Goal: Task Accomplishment & Management: Manage account settings

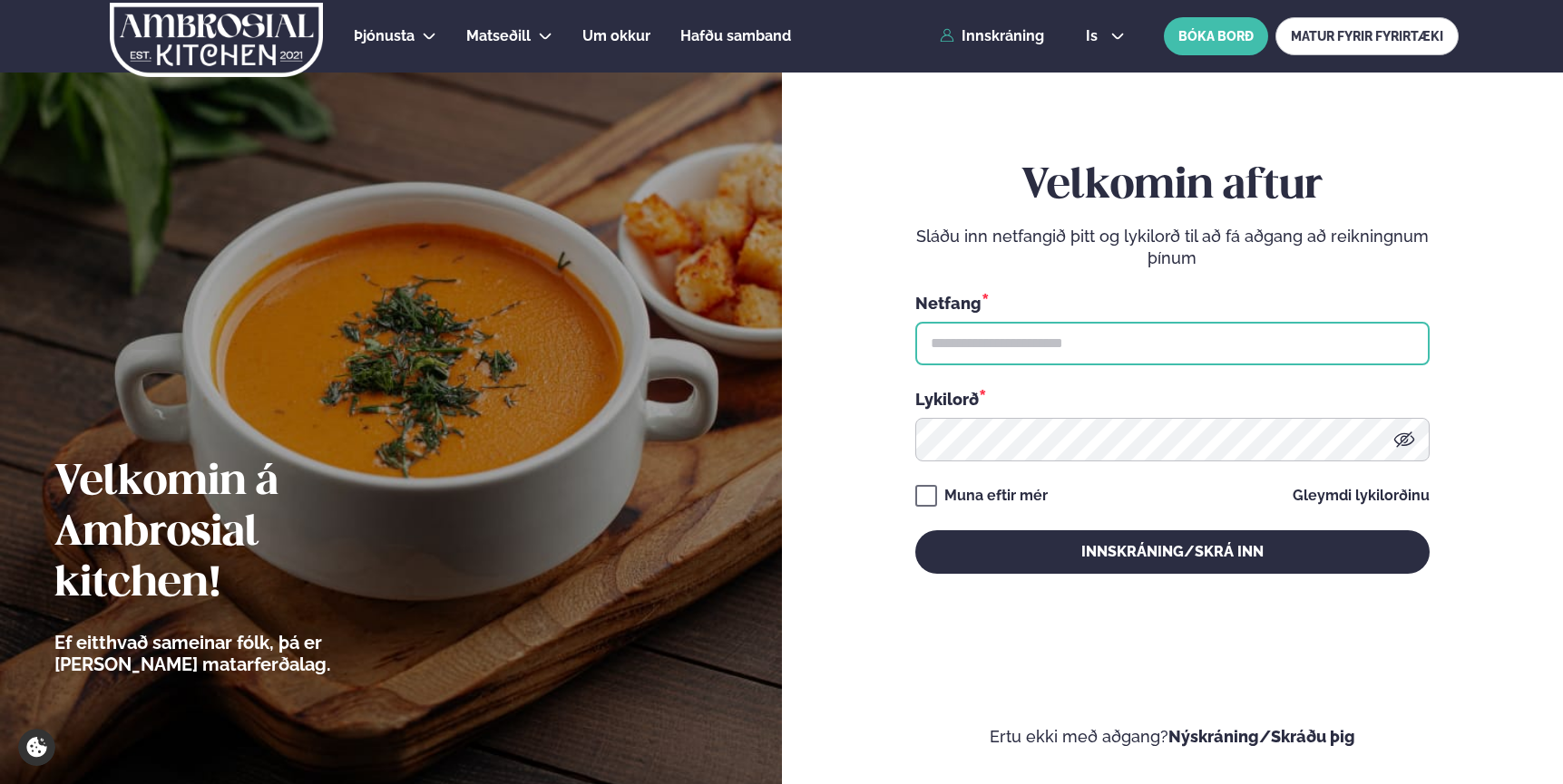
type input "**********"
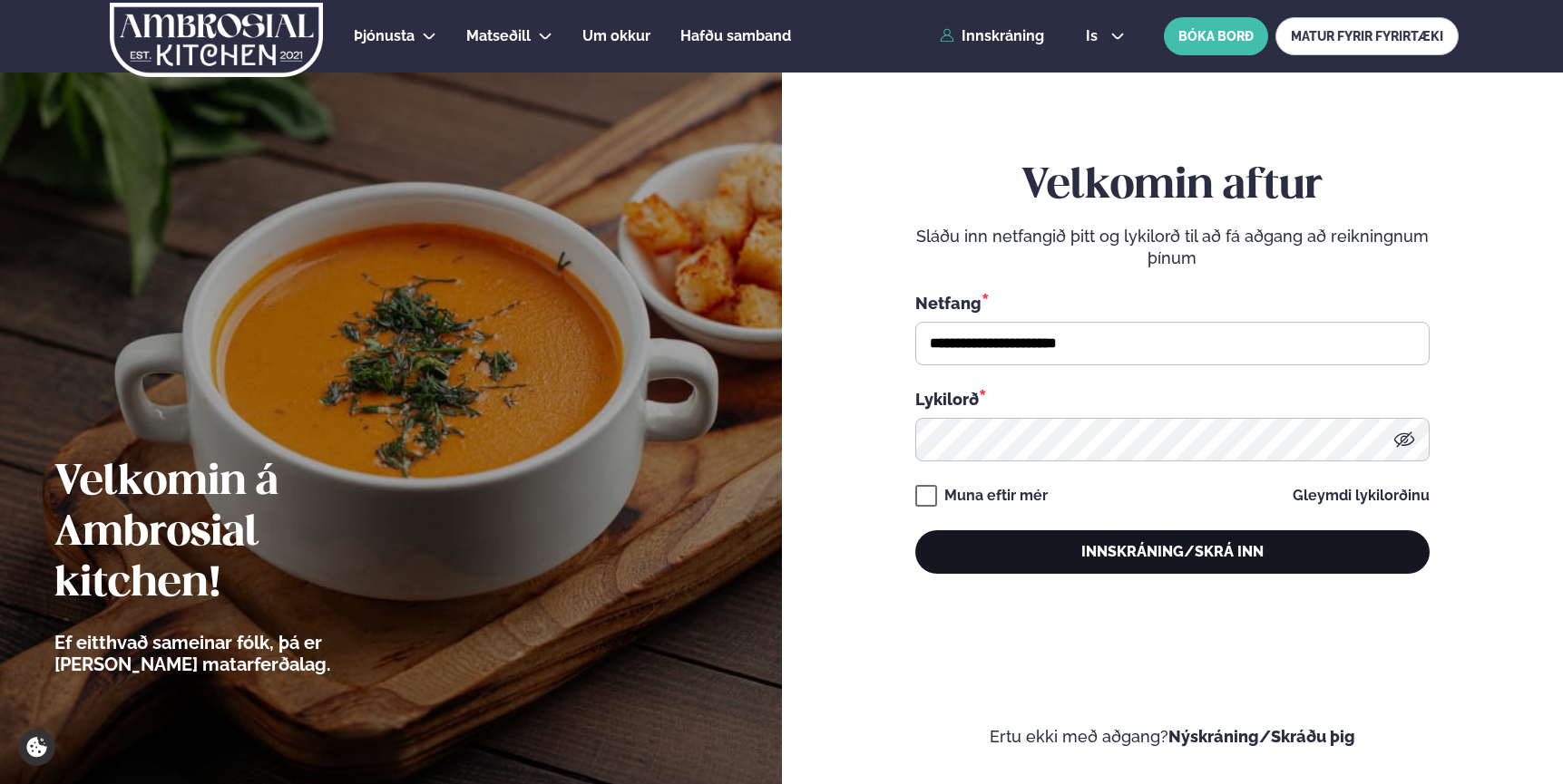
click at [1106, 545] on button "Innskráning/Skrá inn" at bounding box center [1172, 552] width 514 height 43
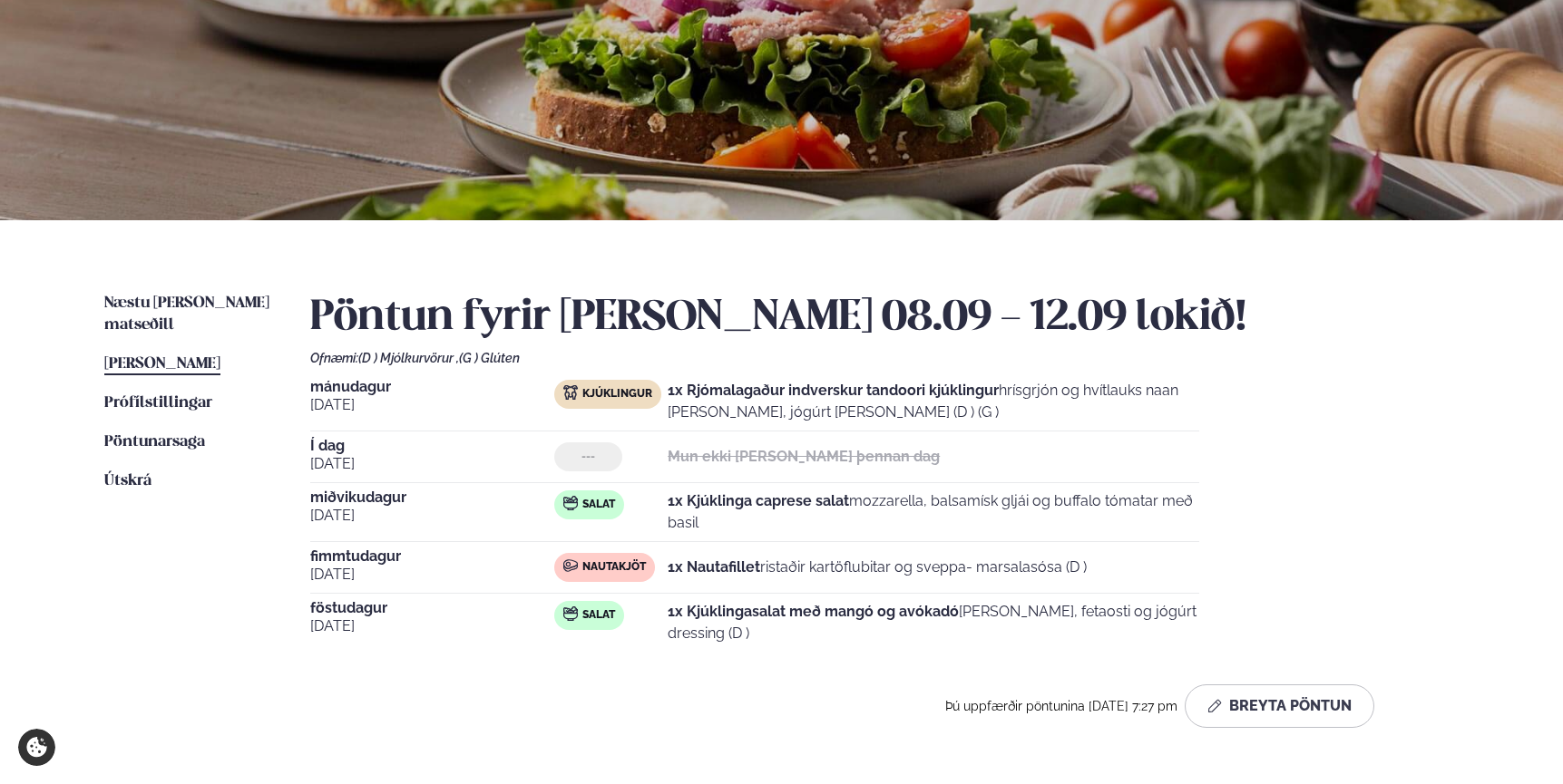
scroll to position [182, 0]
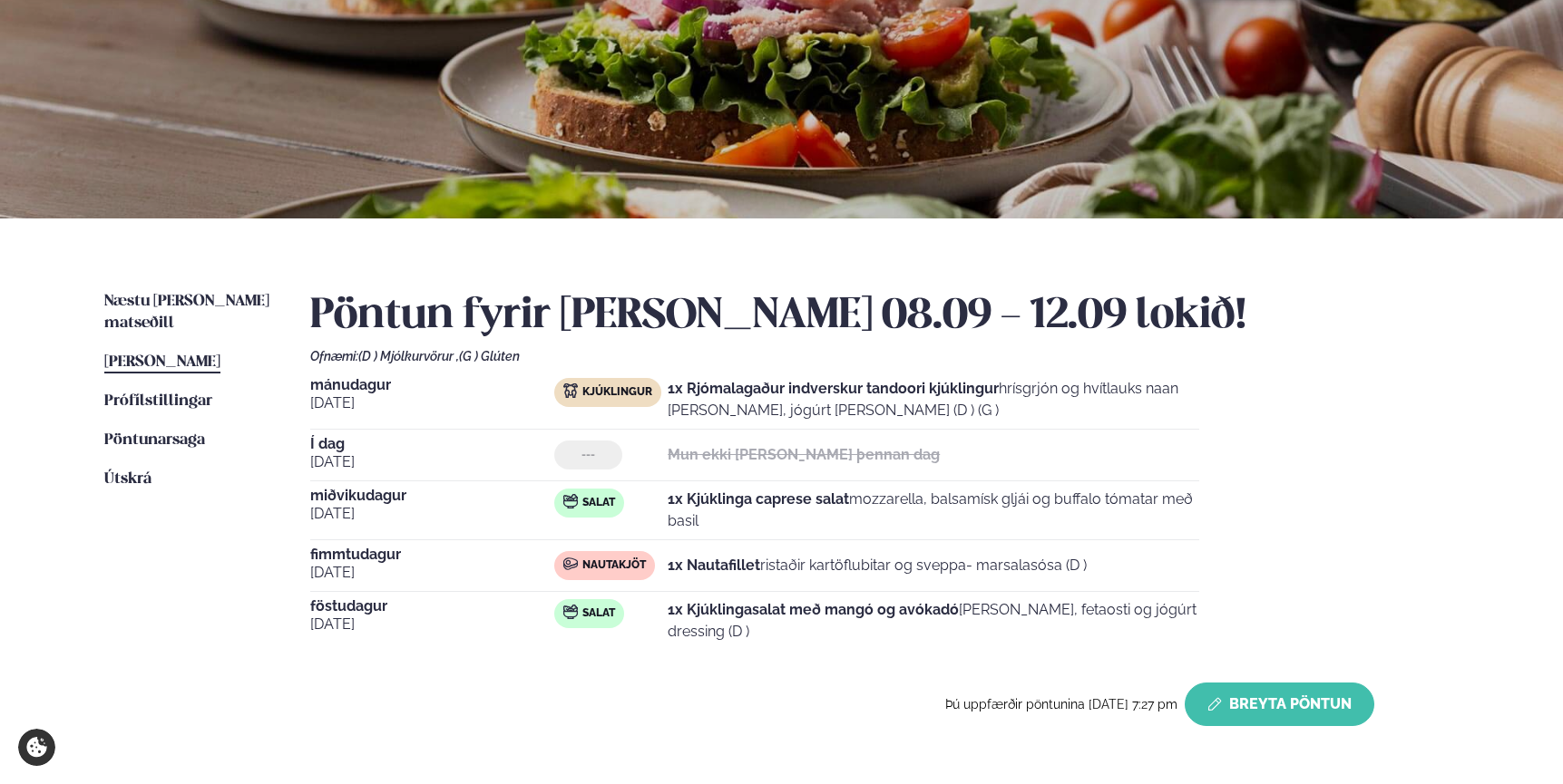
click at [1303, 703] on button "Breyta Pöntun" at bounding box center [1279, 704] width 189 height 43
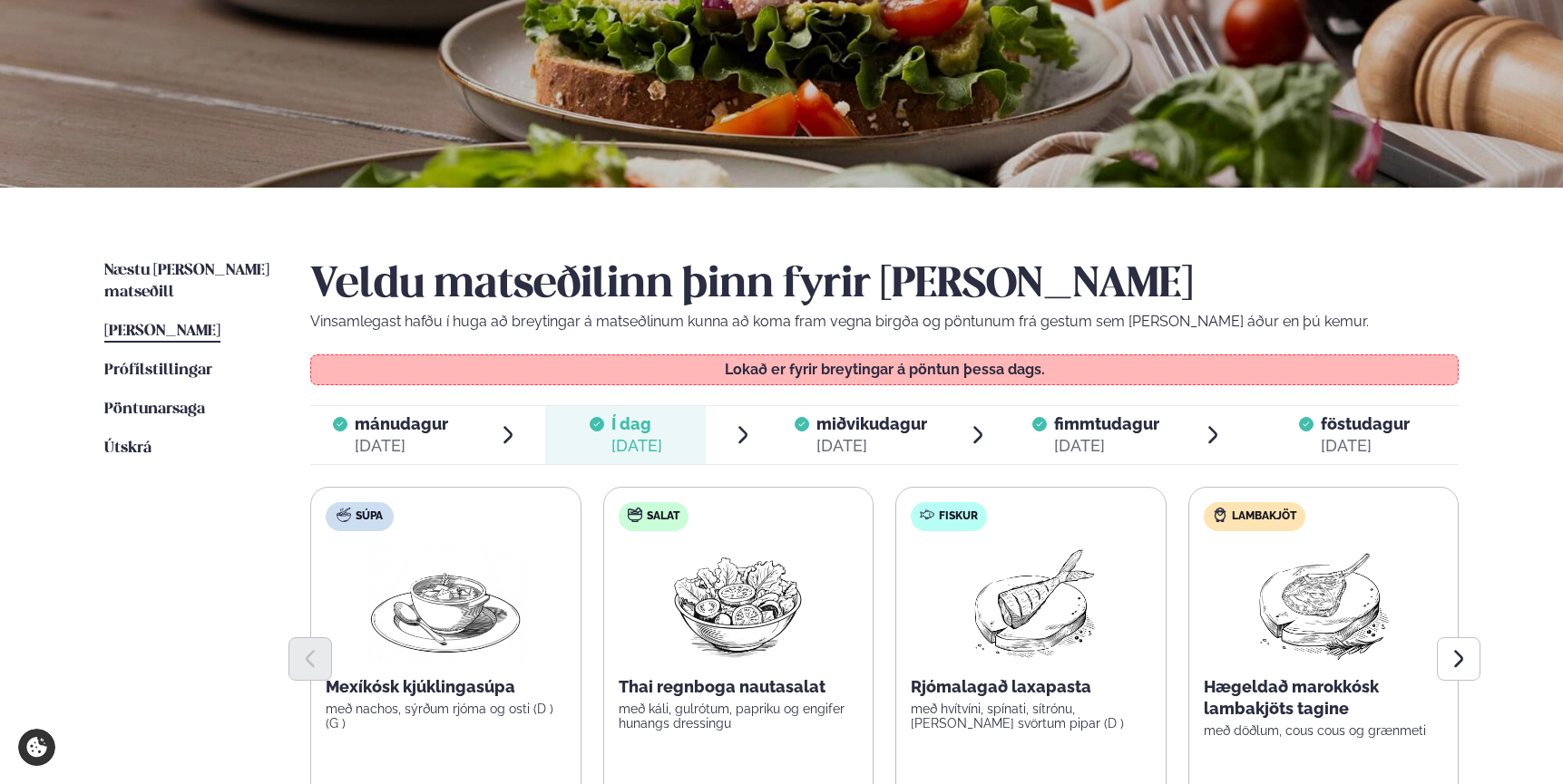
scroll to position [0, 0]
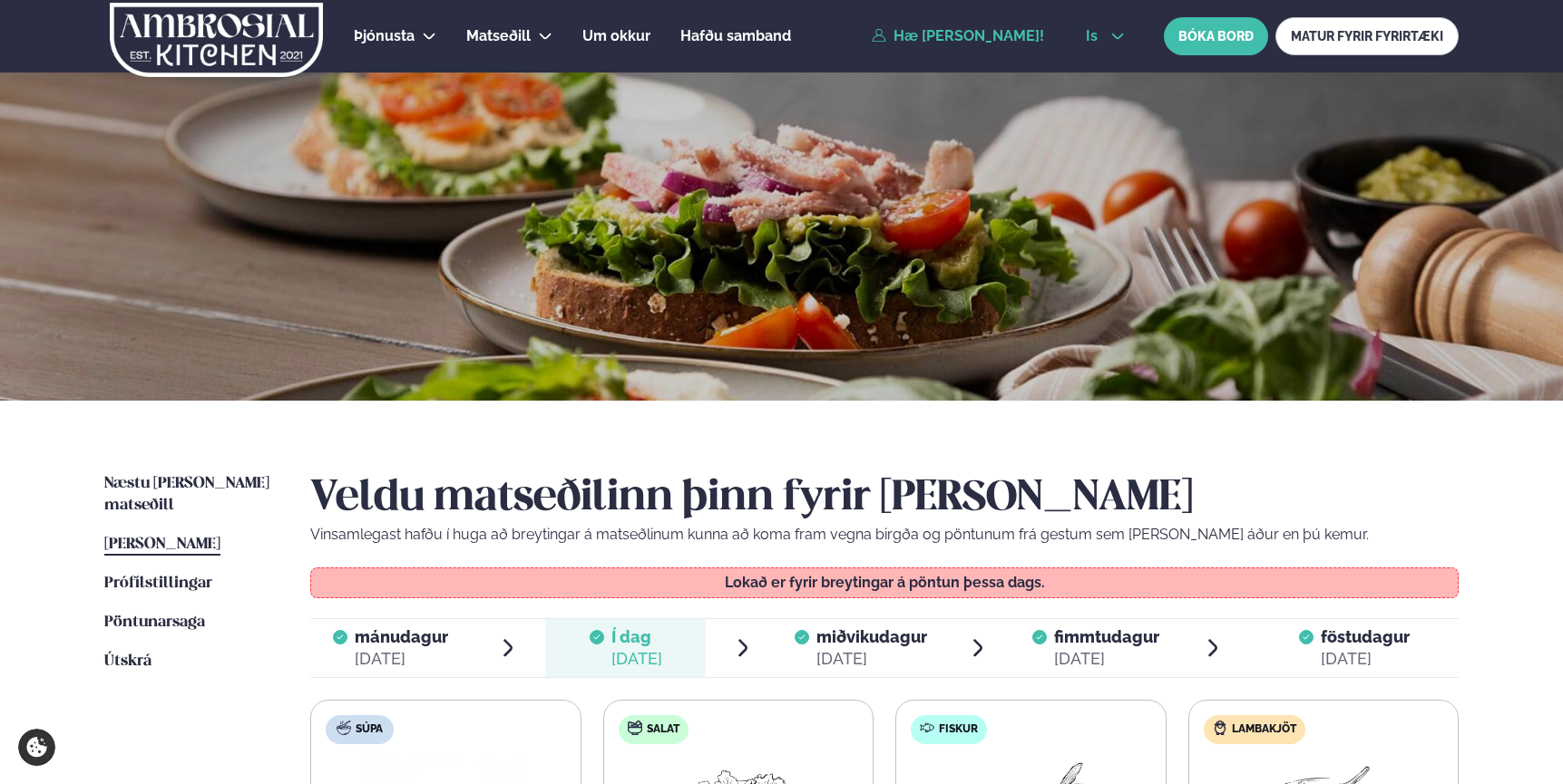
click at [1120, 35] on icon at bounding box center [1118, 36] width 12 height 6
click at [1098, 71] on link "en" at bounding box center [1105, 69] width 68 height 36
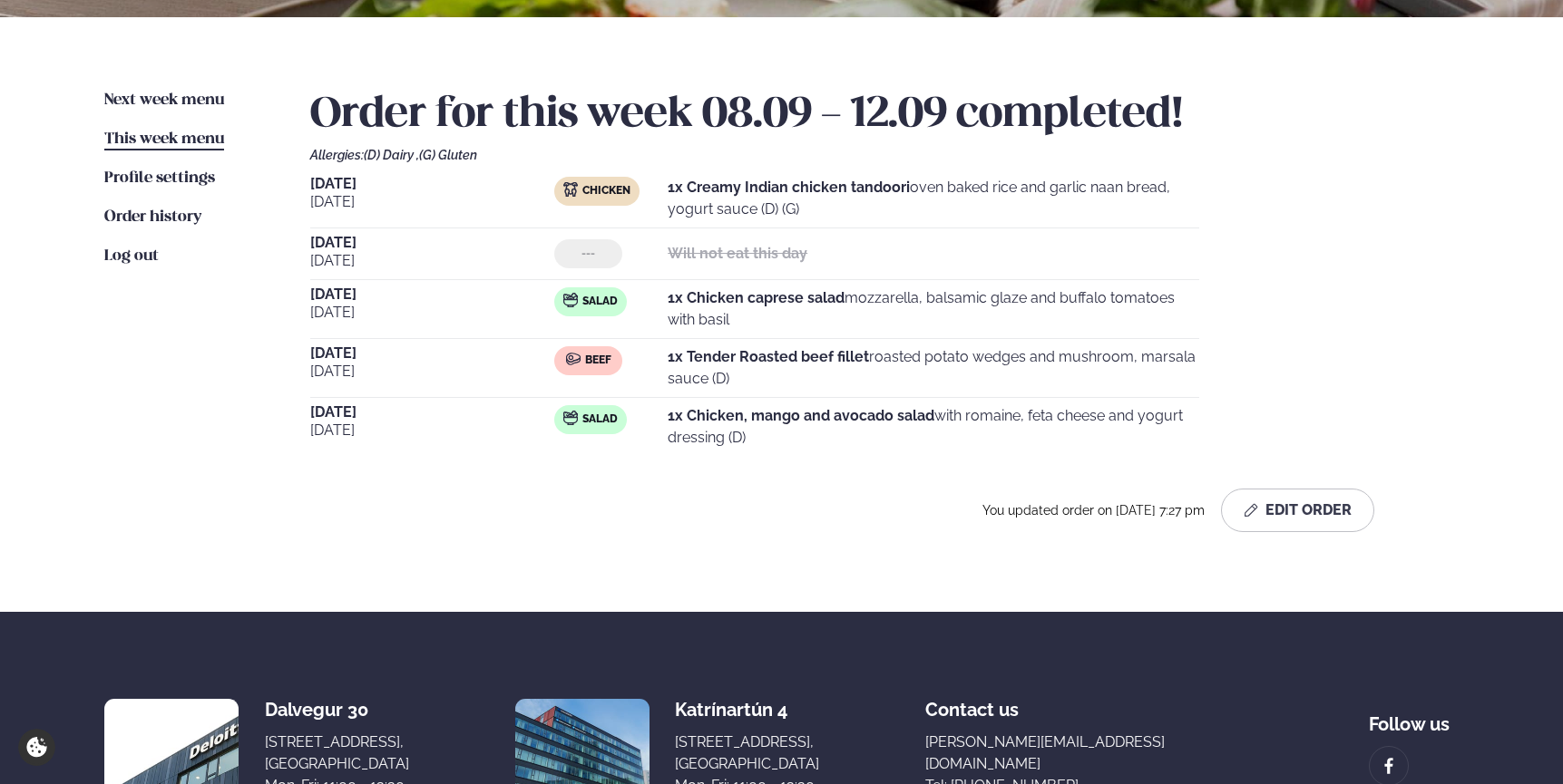
scroll to position [386, 0]
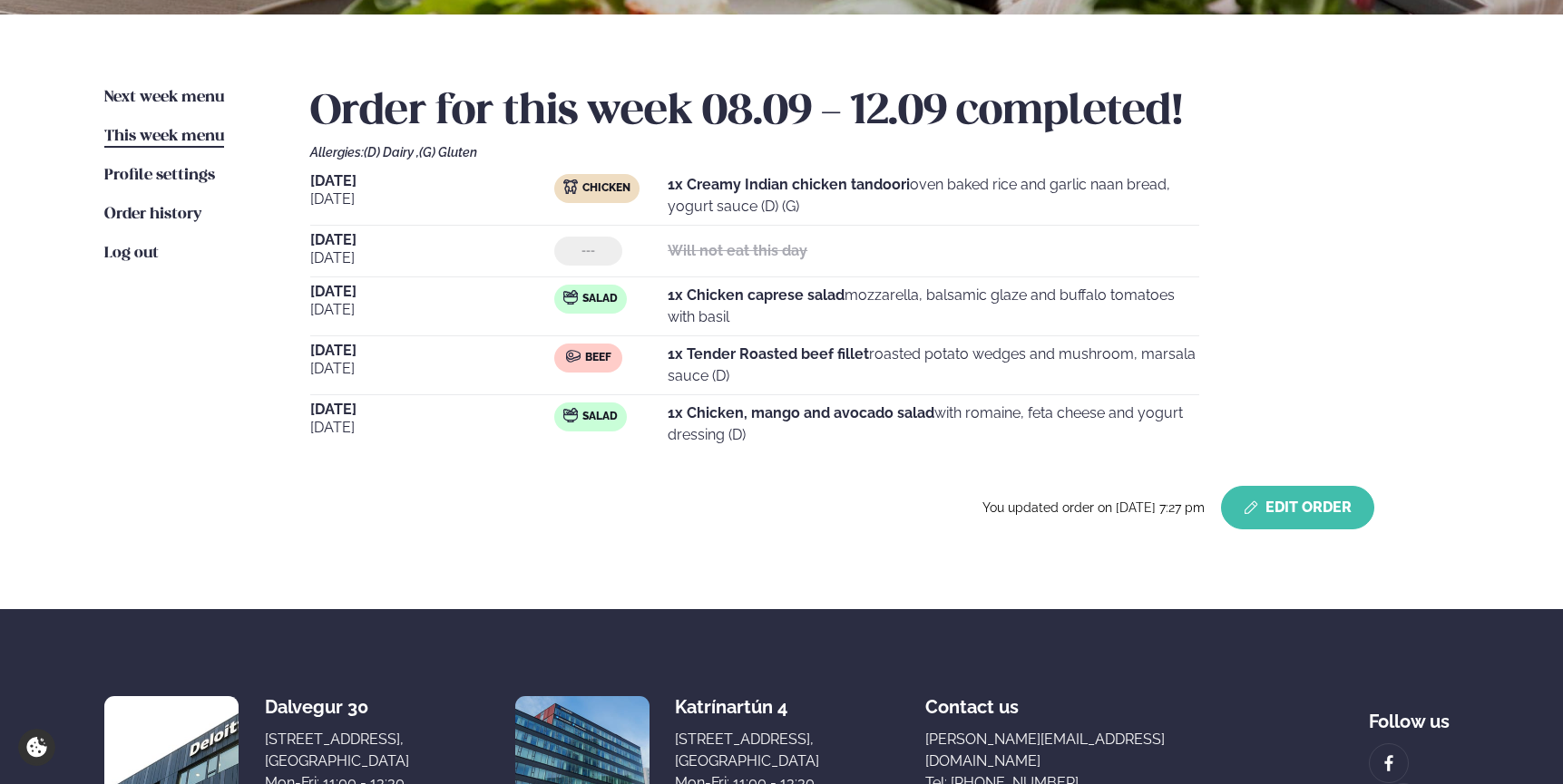
click at [1296, 517] on button "Edit Order" at bounding box center [1298, 507] width 154 height 43
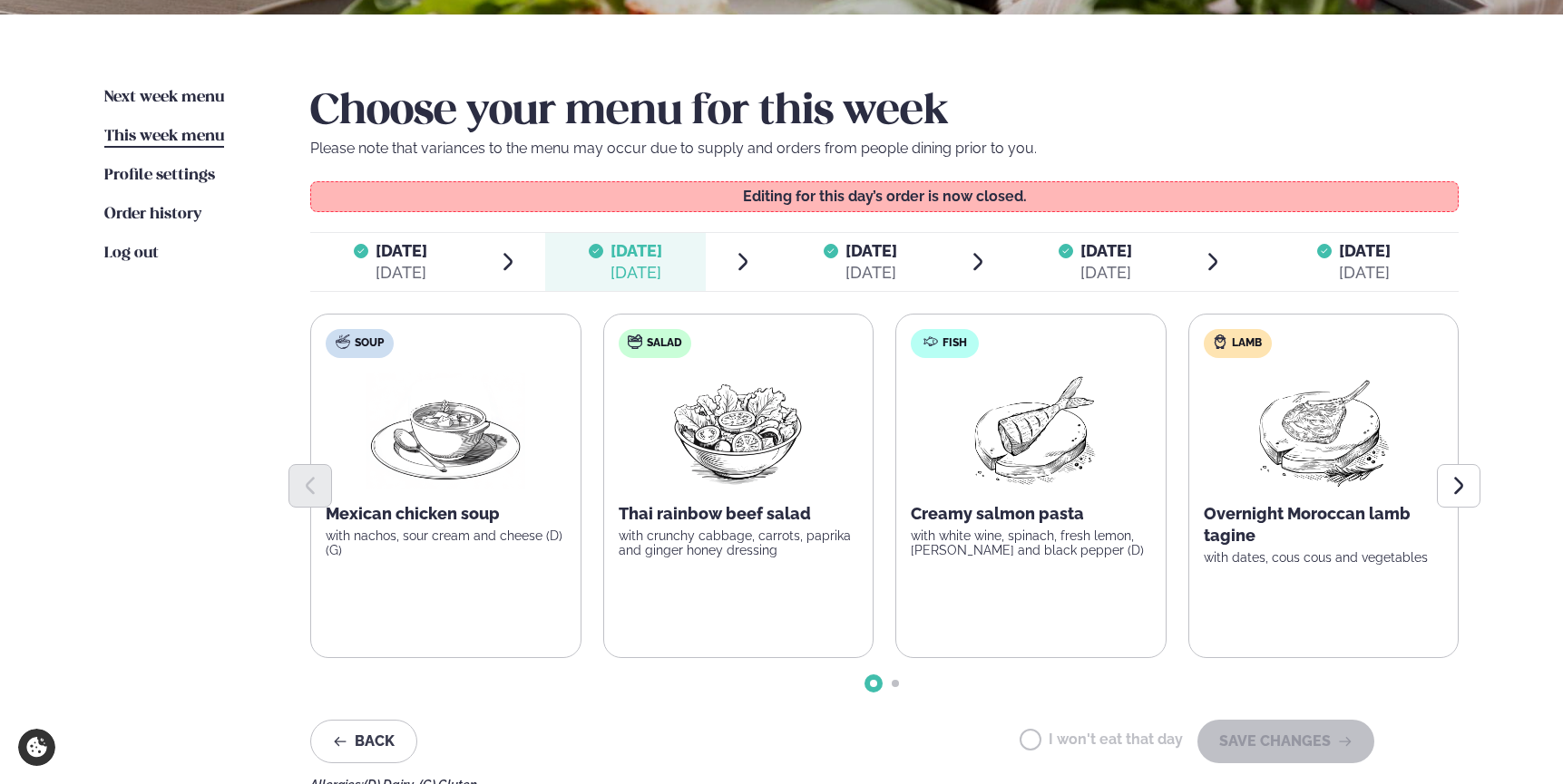
click at [846, 256] on span "[DATE]" at bounding box center [871, 250] width 51 height 19
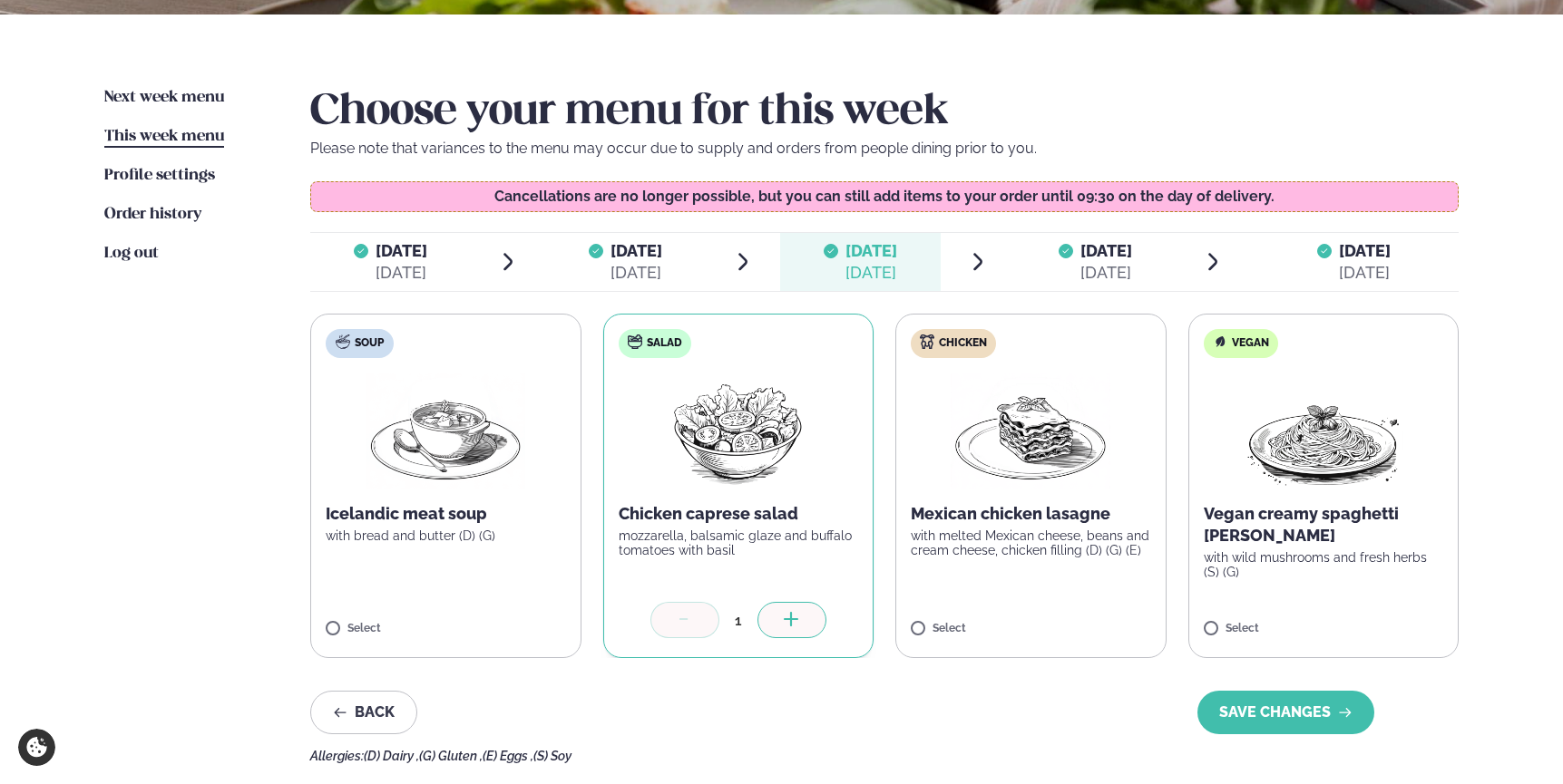
click at [641, 259] on span "[DATE]" at bounding box center [636, 251] width 51 height 22
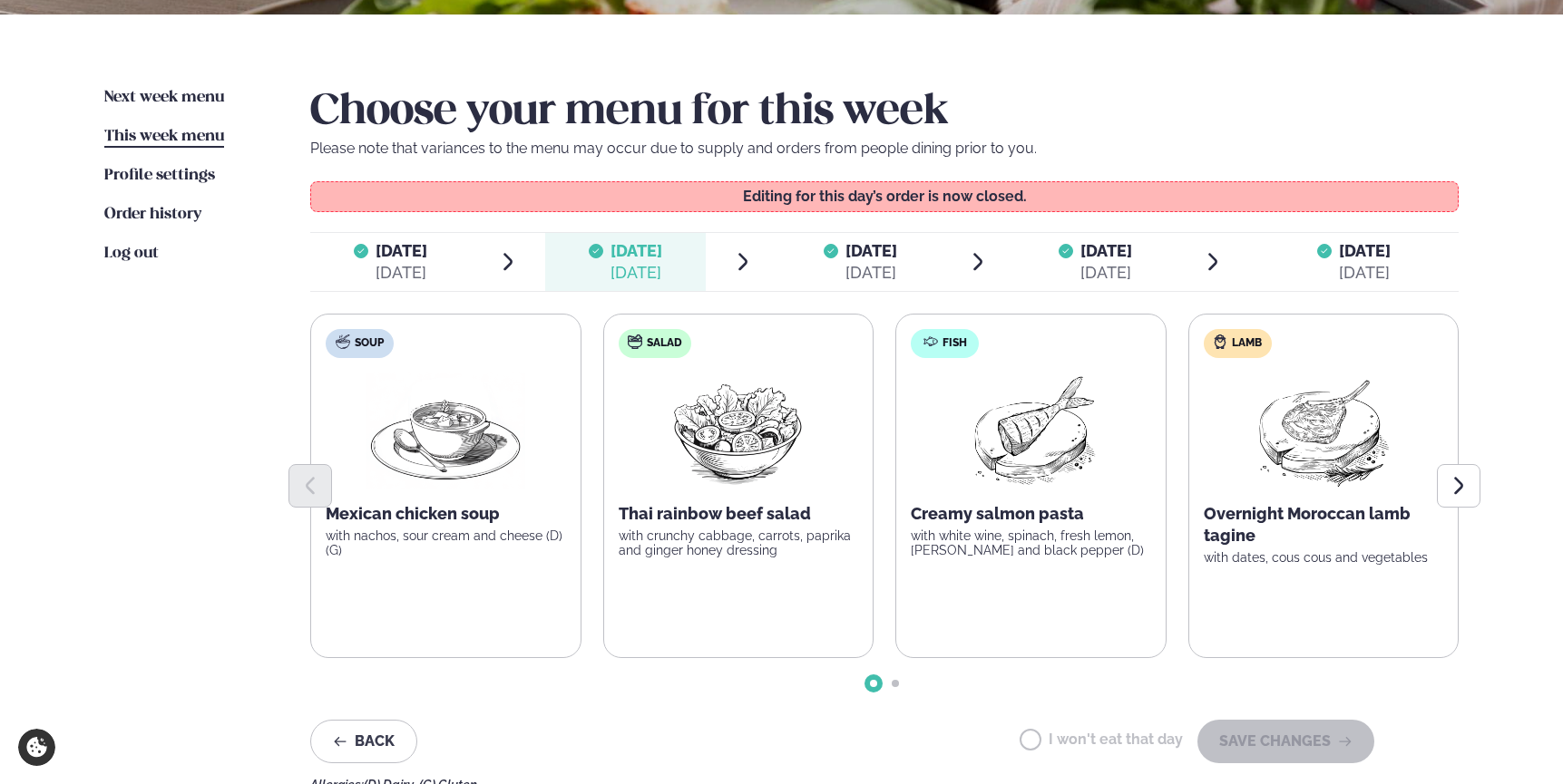
click at [418, 249] on span "[DATE]" at bounding box center [401, 250] width 51 height 19
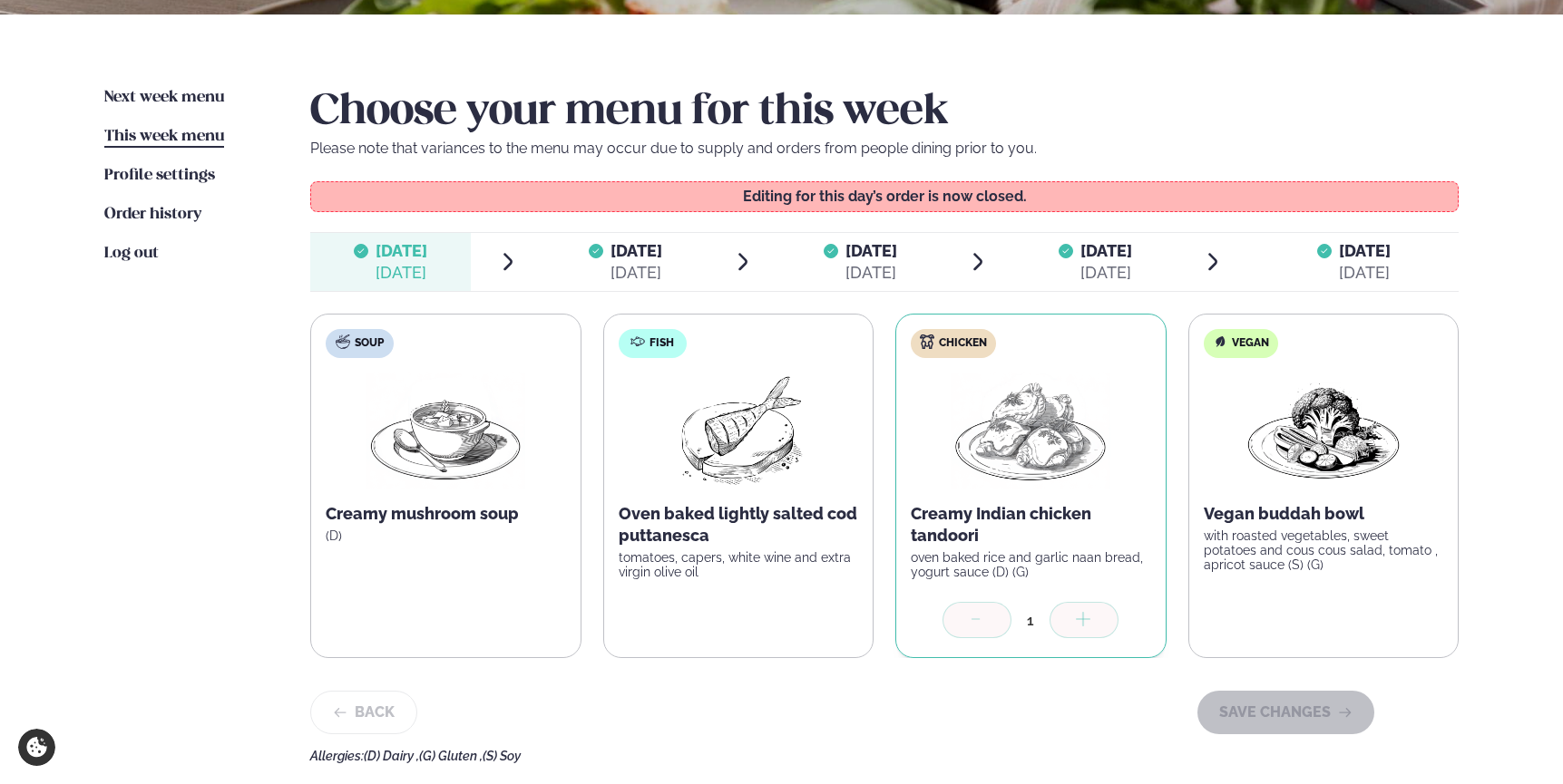
click at [644, 256] on span "[DATE]" at bounding box center [636, 251] width 51 height 22
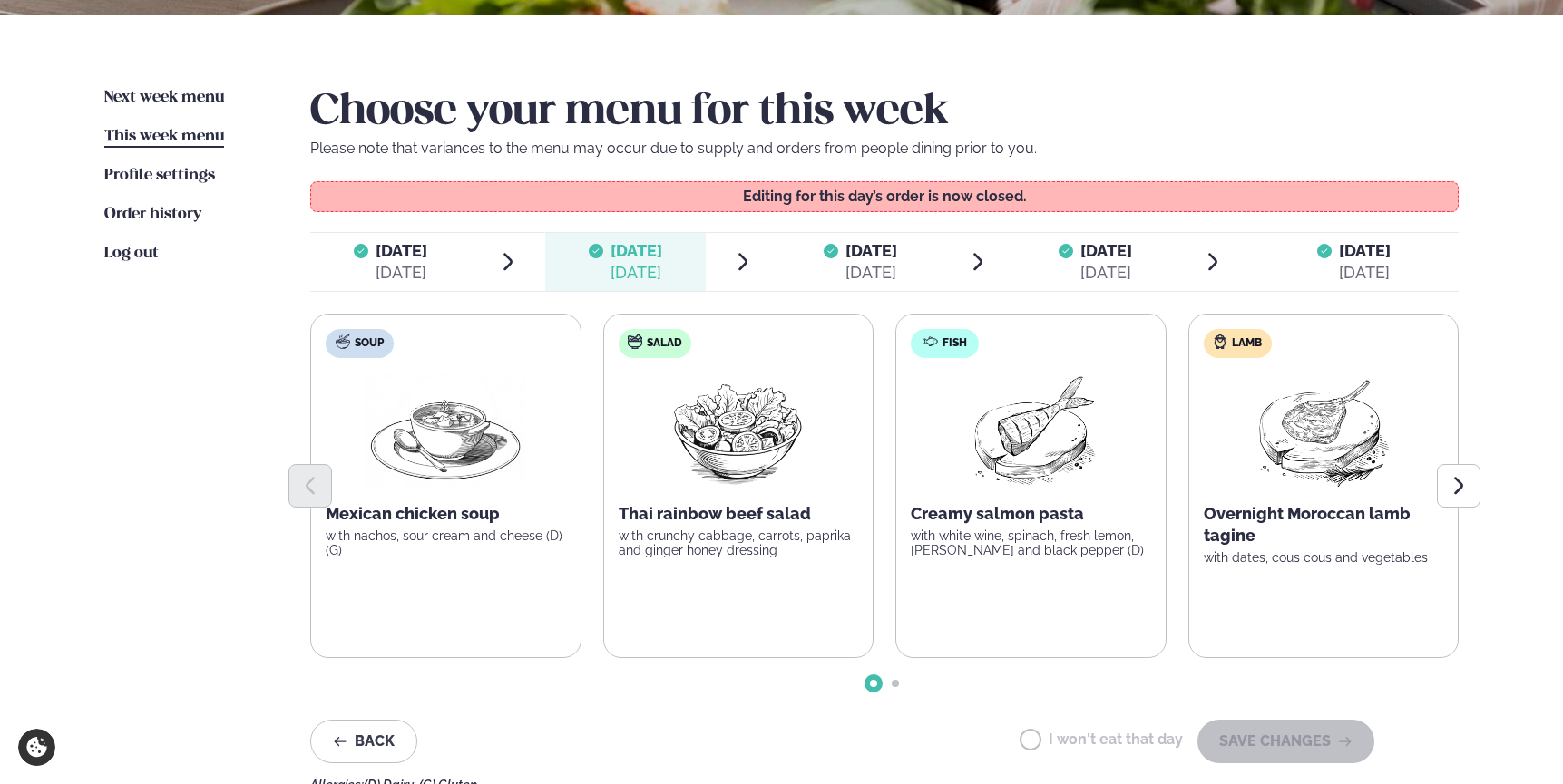
click at [881, 263] on div "[DATE]" at bounding box center [871, 273] width 51 height 22
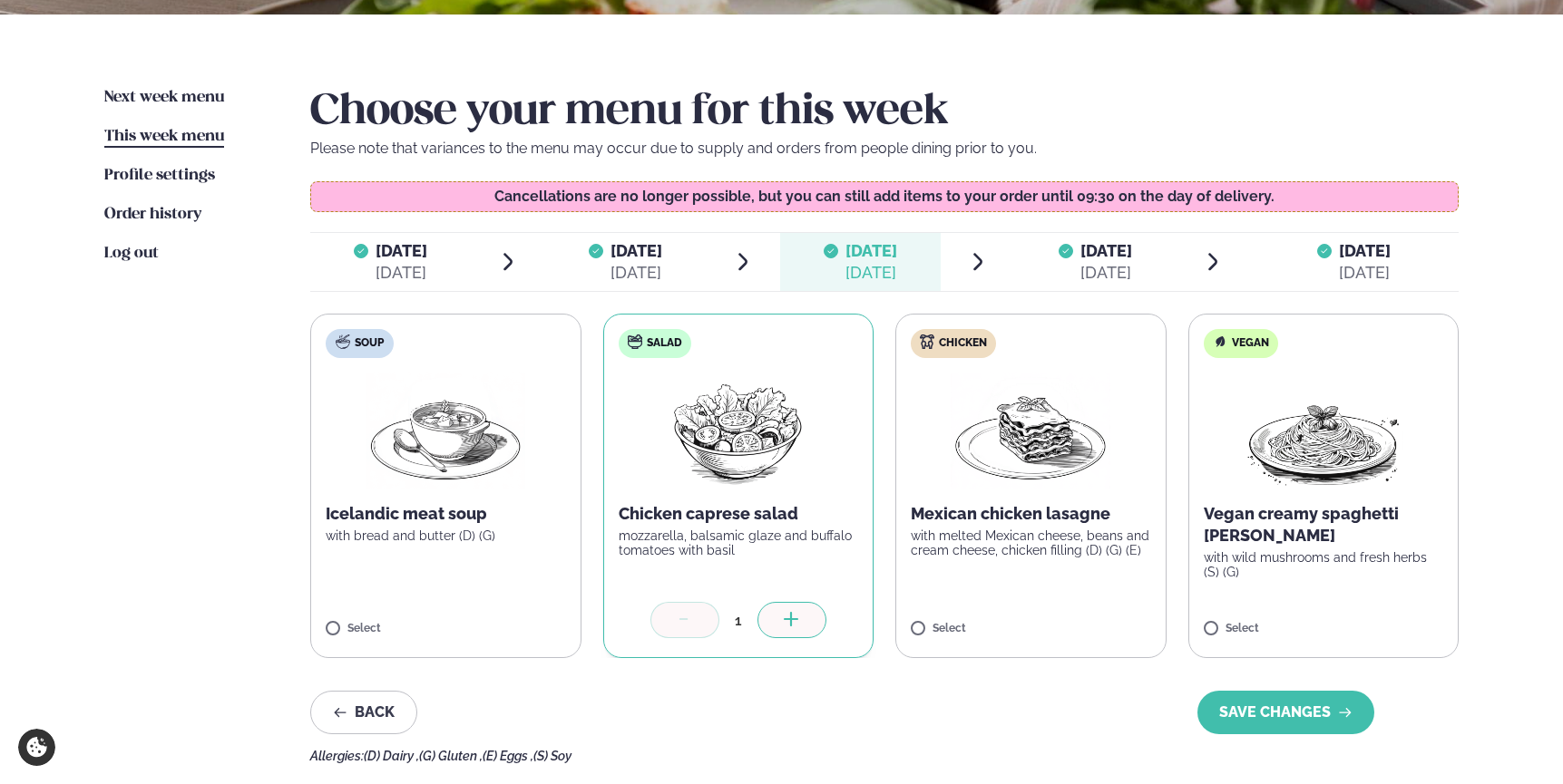
click at [1112, 253] on span "[DATE]" at bounding box center [1106, 250] width 51 height 19
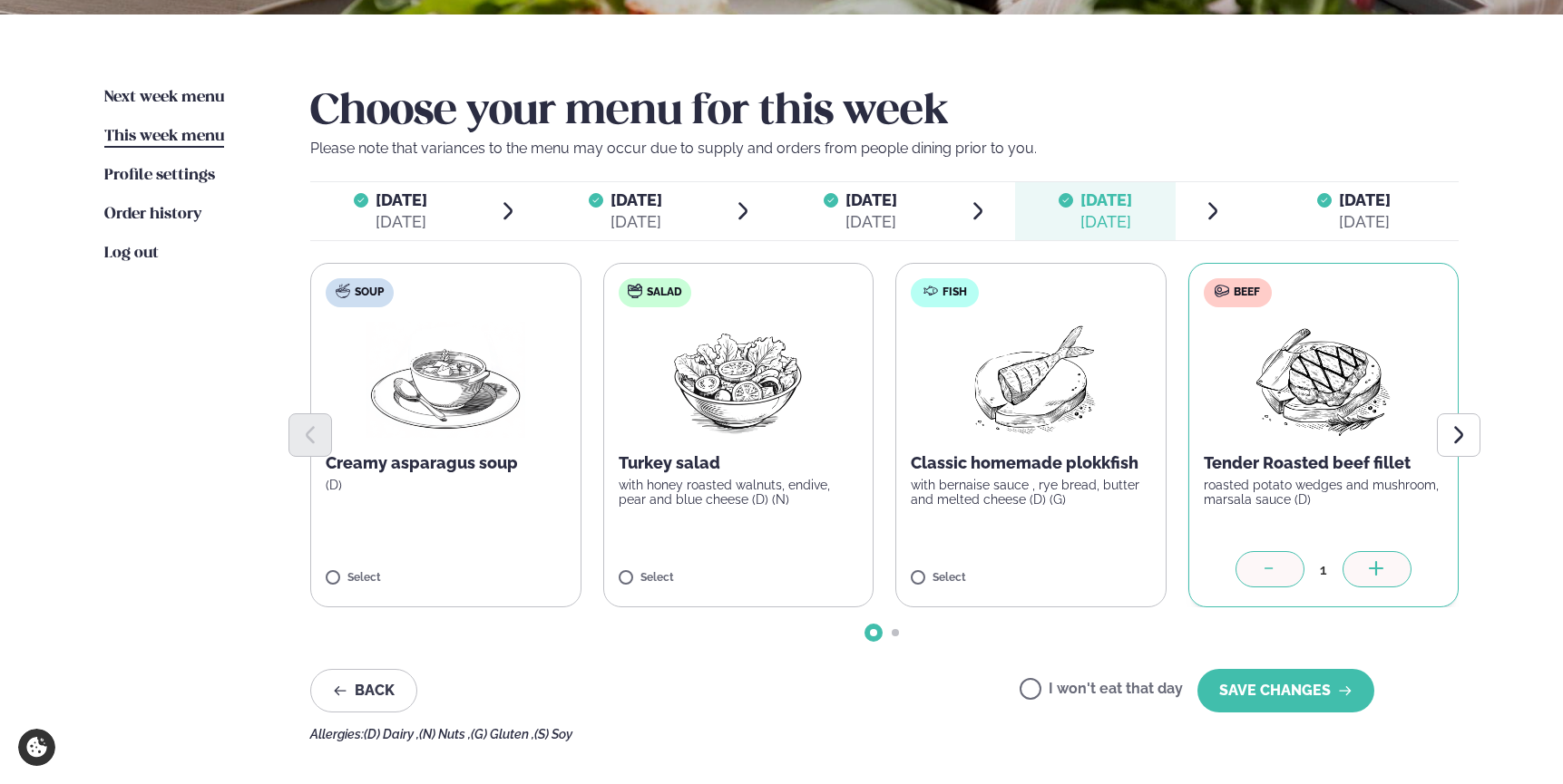
click at [855, 210] on div "[DATE] Wed." at bounding box center [871, 200] width 51 height 22
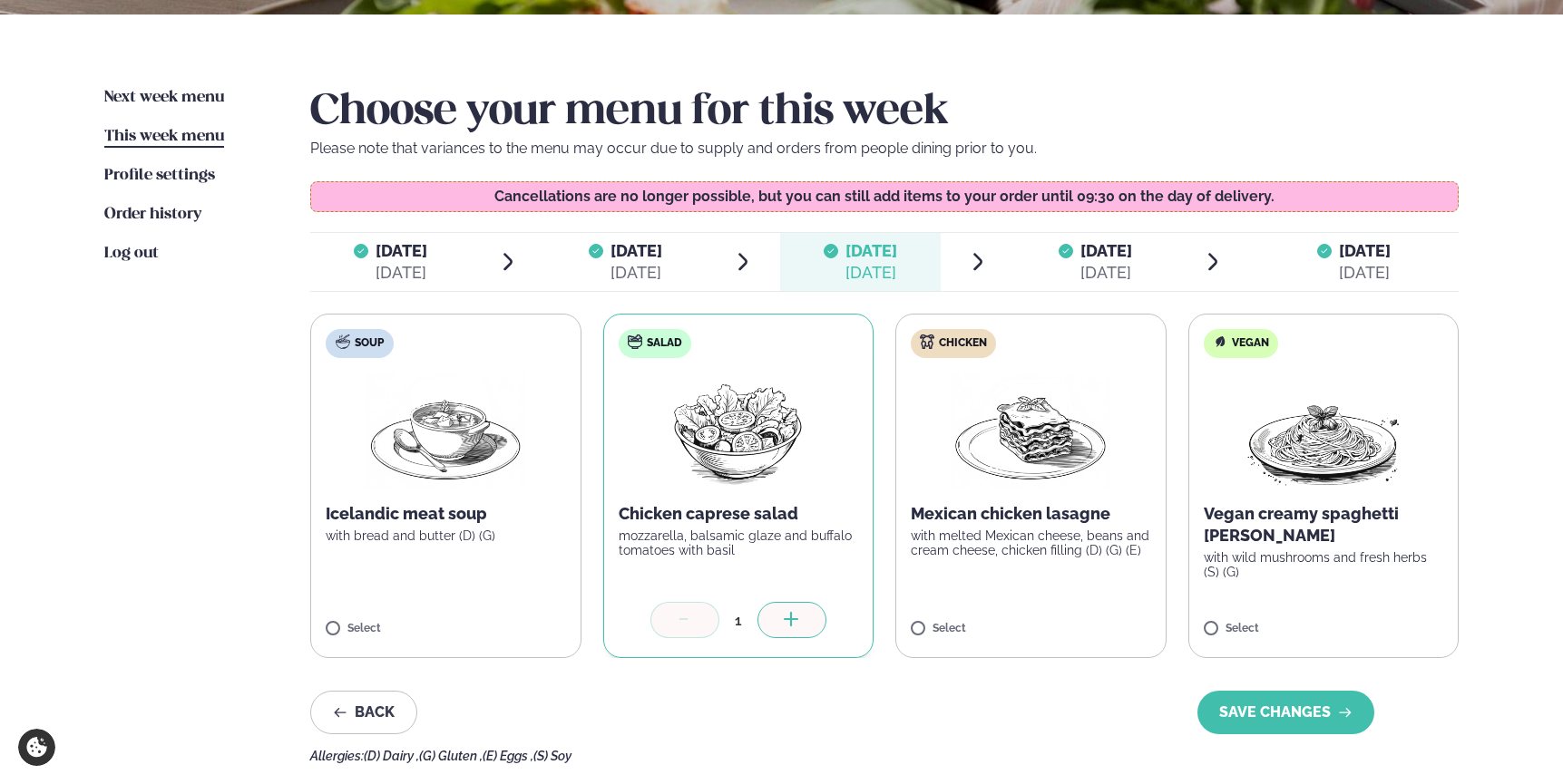
click at [1080, 244] on span "[DATE]" at bounding box center [1106, 250] width 51 height 19
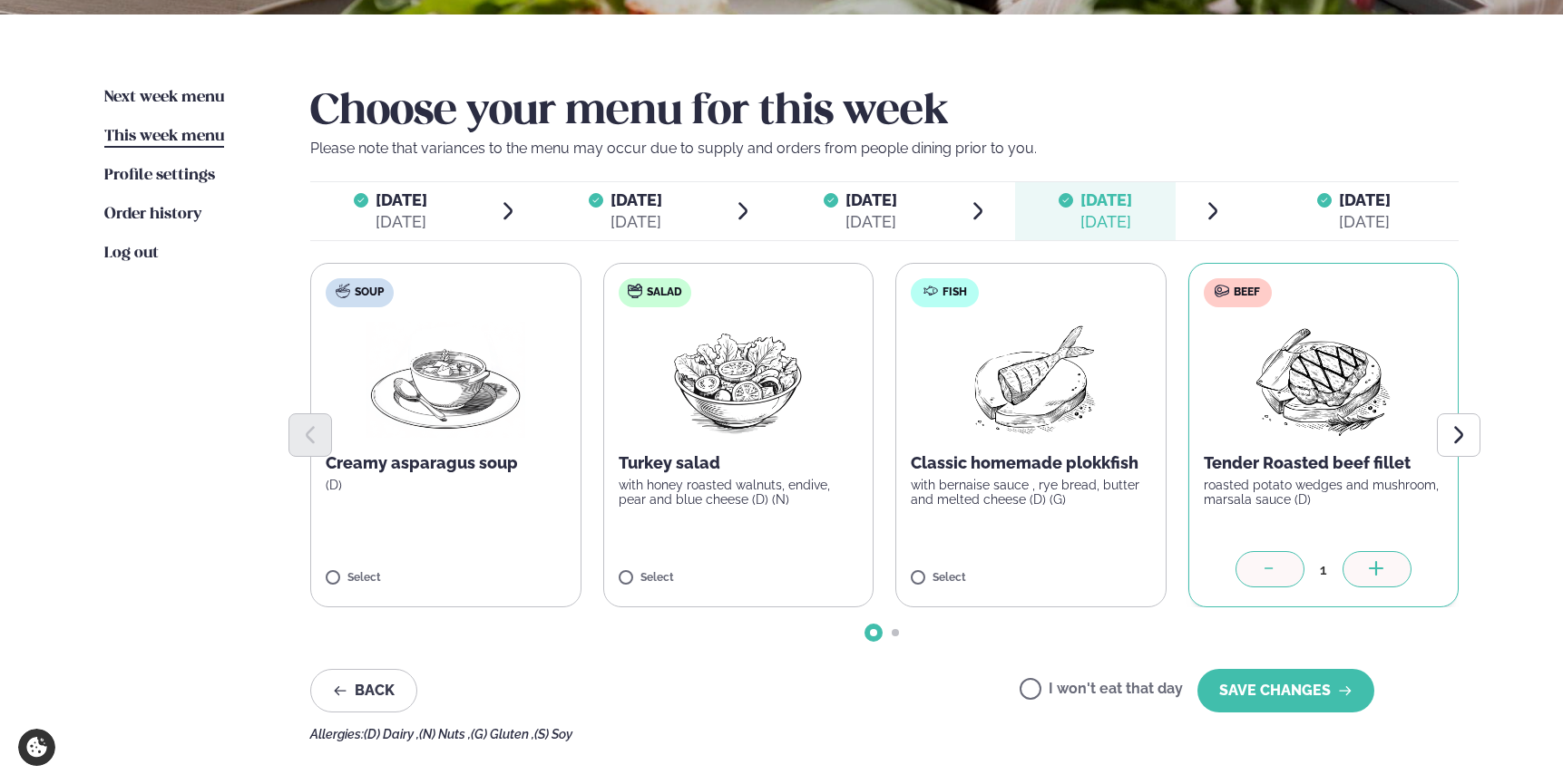
click at [1348, 226] on div "[DATE]" at bounding box center [1364, 222] width 51 height 22
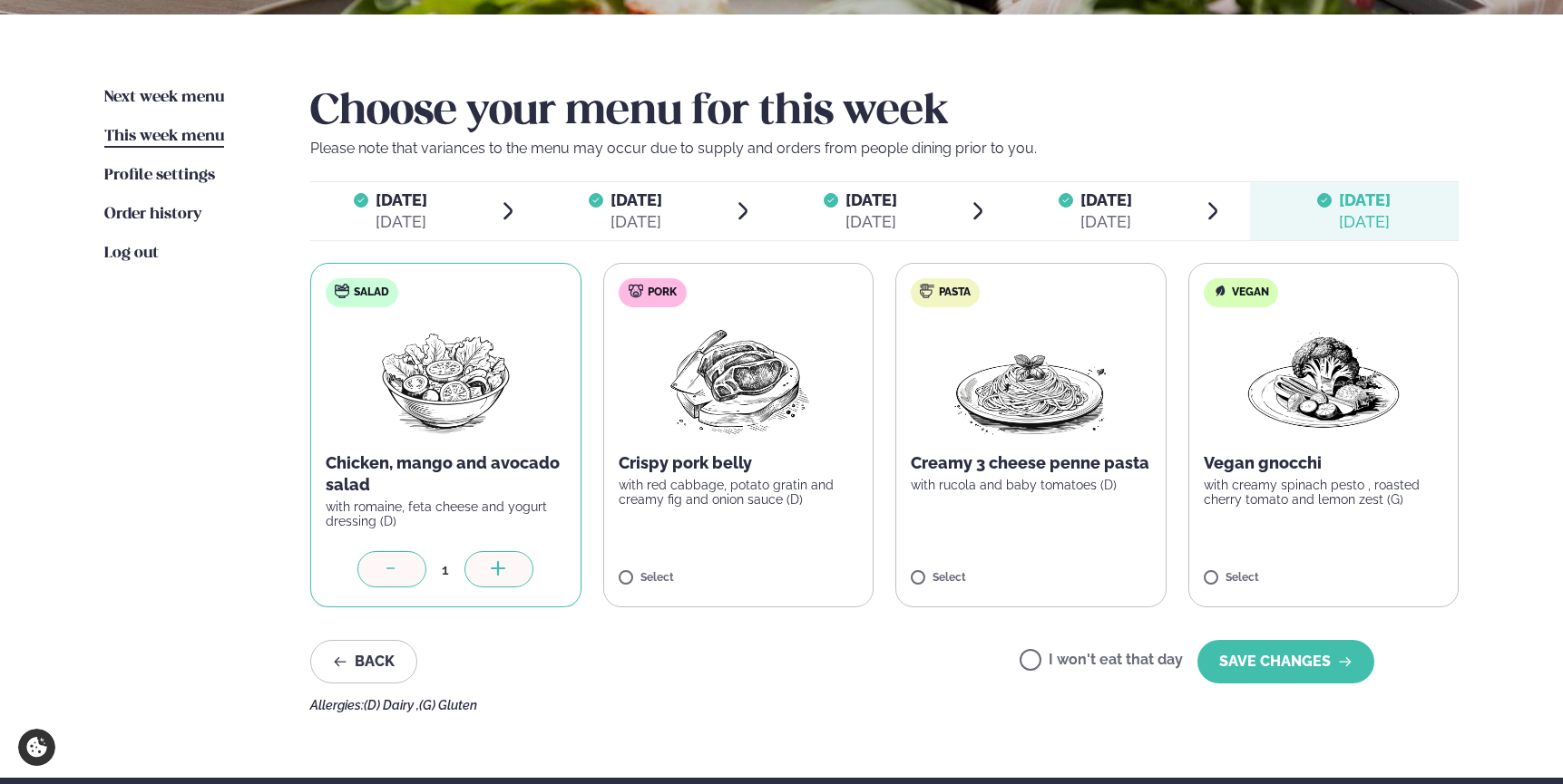
click at [859, 214] on div "[DATE]" at bounding box center [871, 222] width 51 height 22
